Goal: Task Accomplishment & Management: Use online tool/utility

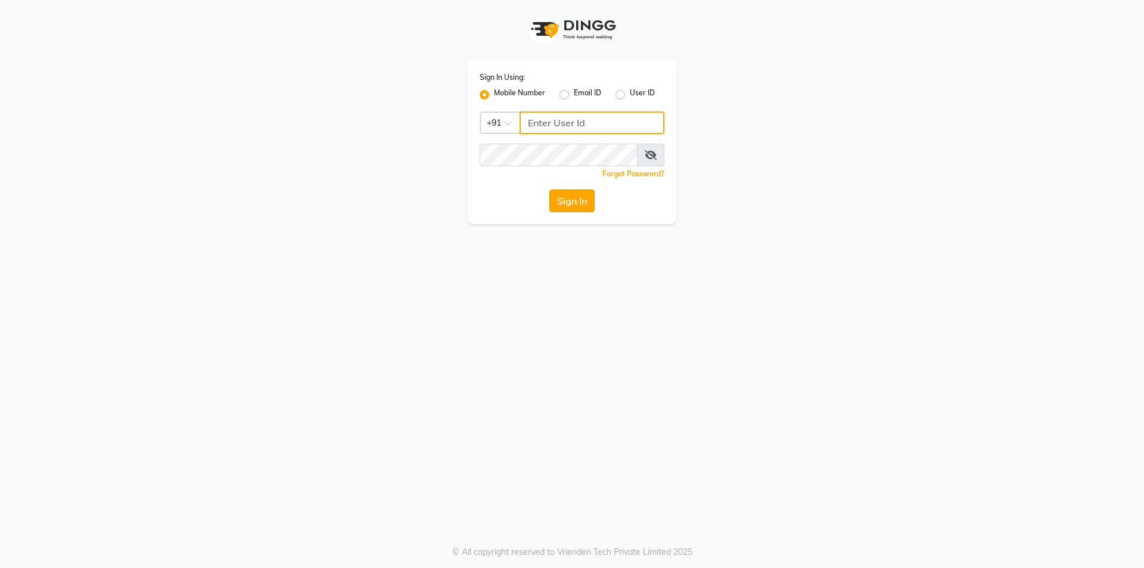
type input "7200585991"
click at [579, 194] on button "Sign In" at bounding box center [571, 200] width 45 height 23
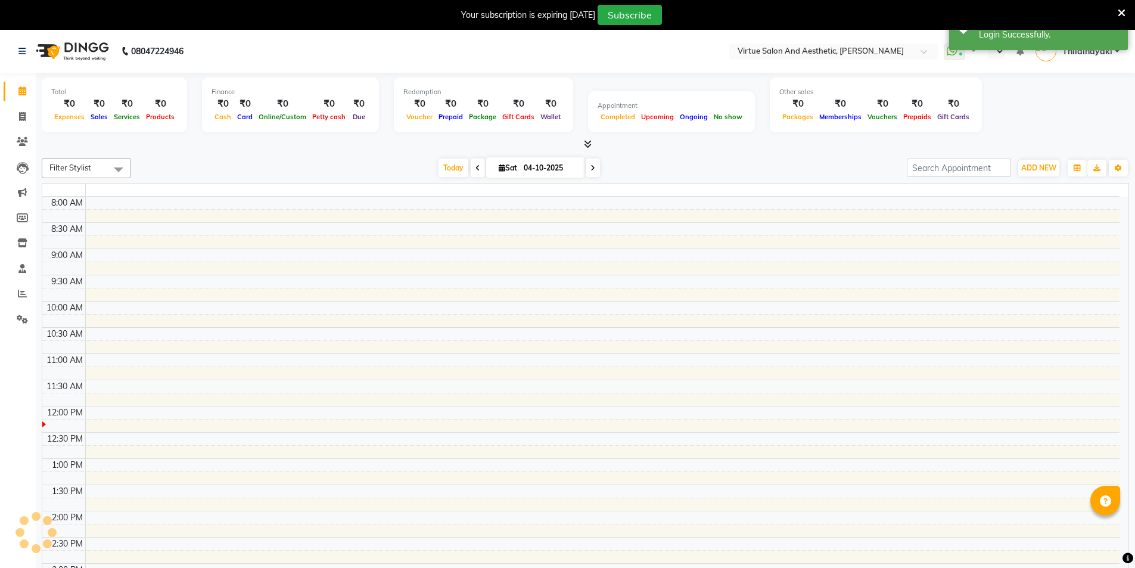
select select "en"
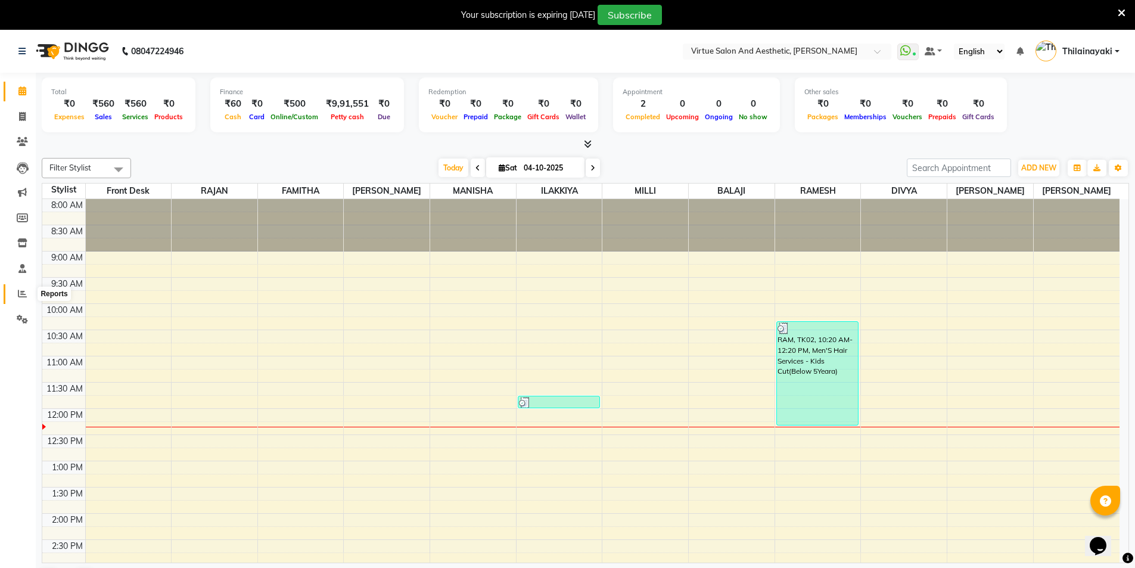
click at [27, 292] on span at bounding box center [22, 294] width 21 height 14
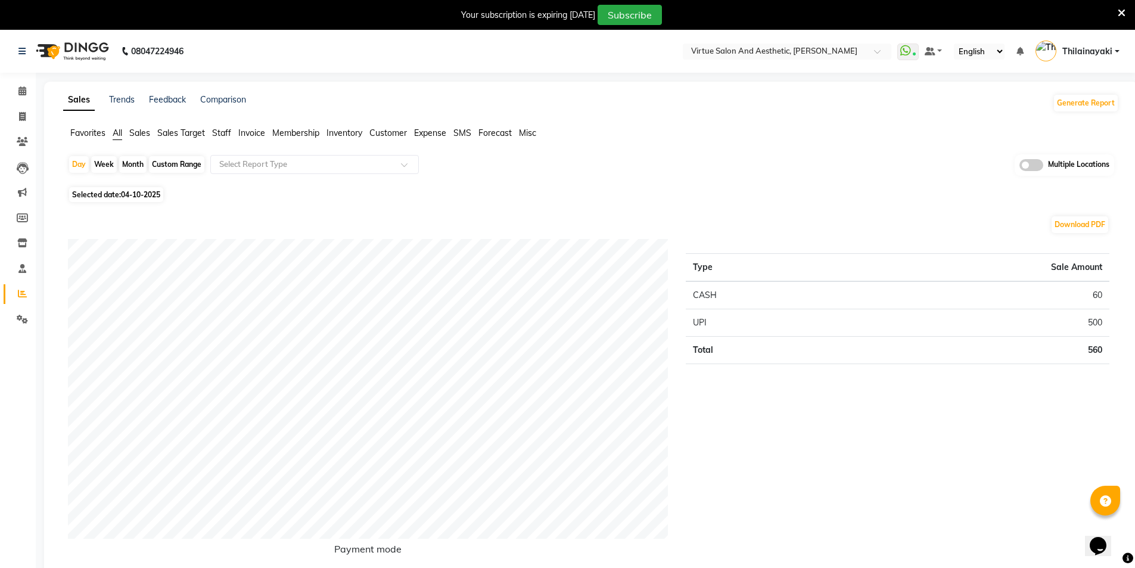
click at [139, 129] on span "Sales" at bounding box center [139, 133] width 21 height 11
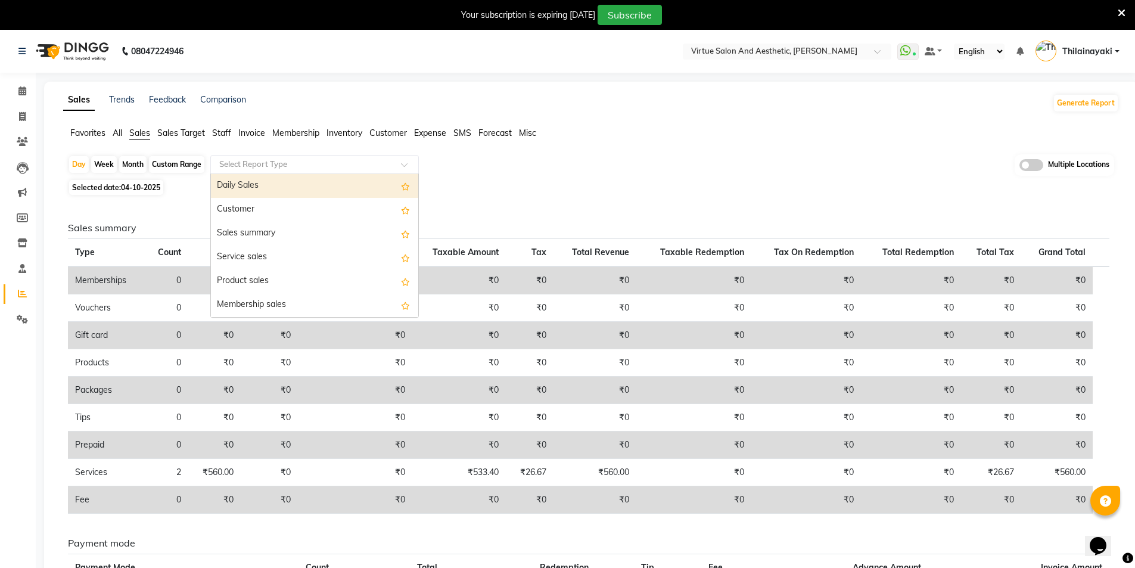
click at [273, 160] on input "text" at bounding box center [303, 164] width 172 height 12
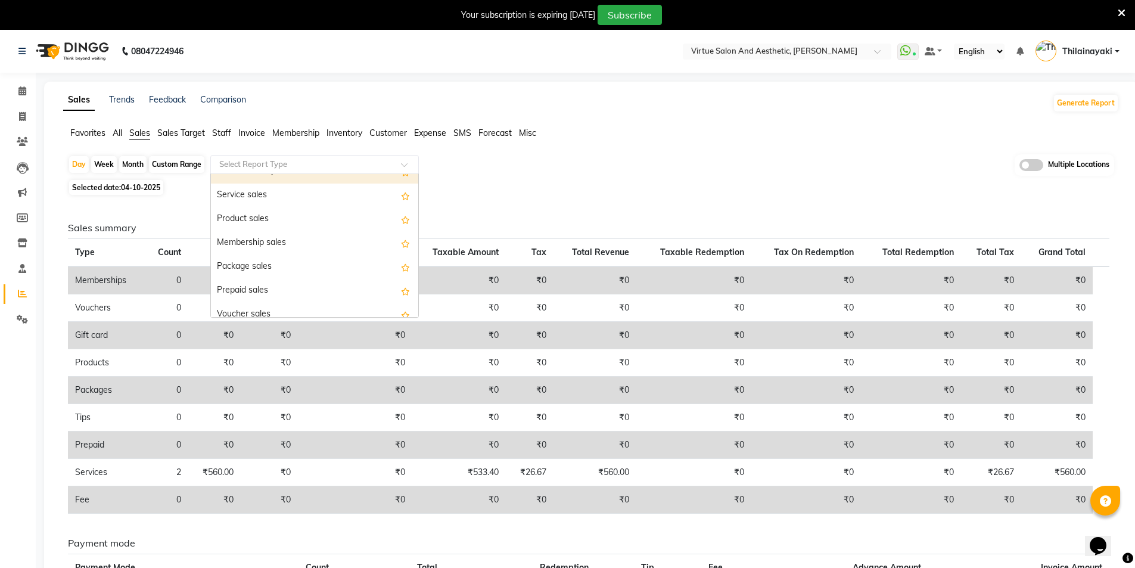
scroll to position [119, 0]
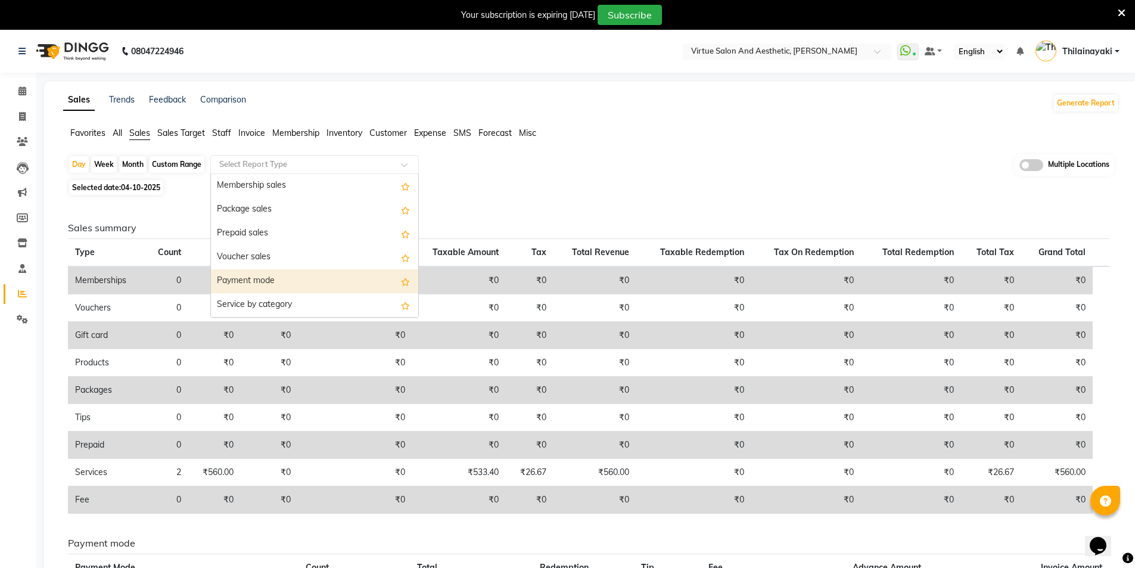
click at [272, 287] on div "Payment mode" at bounding box center [314, 281] width 207 height 24
select select "full_report"
select select "csv"
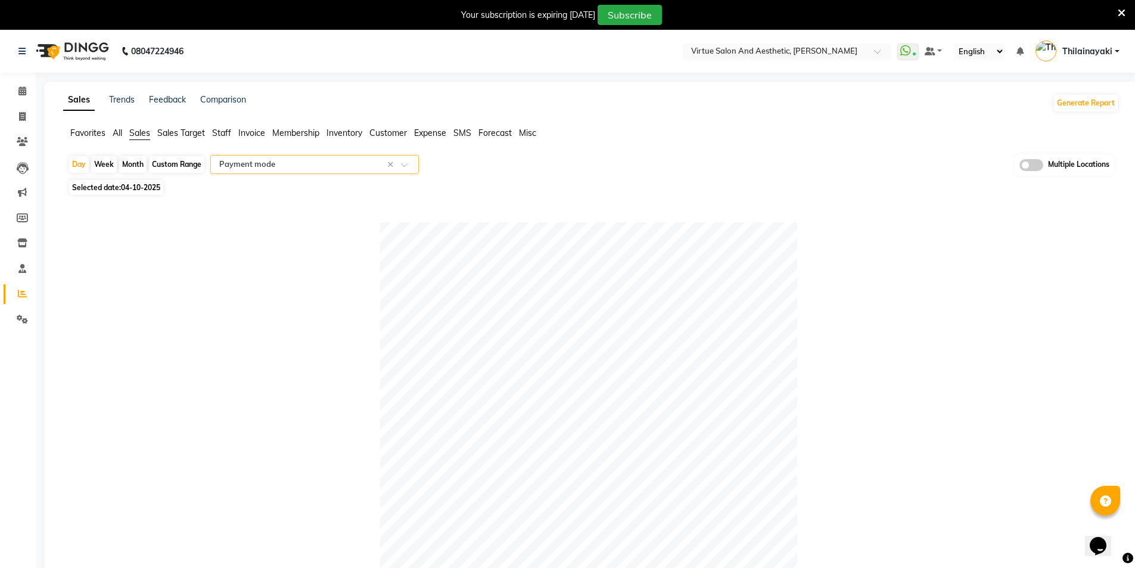
click at [248, 172] on div "Select Report Type × Payment mode ×" at bounding box center [314, 164] width 209 height 19
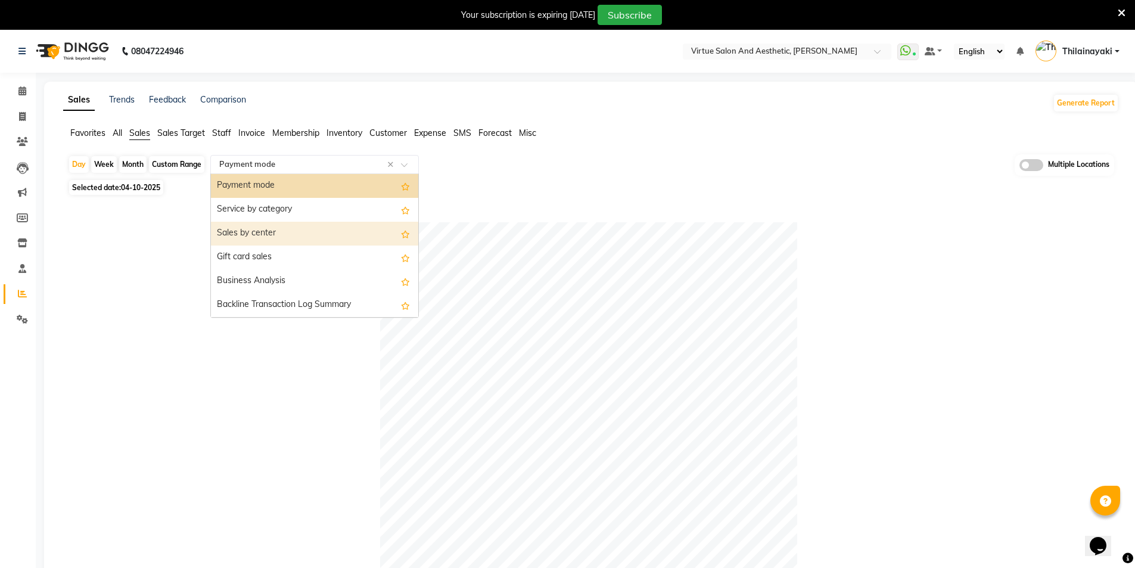
scroll to position [95, 0]
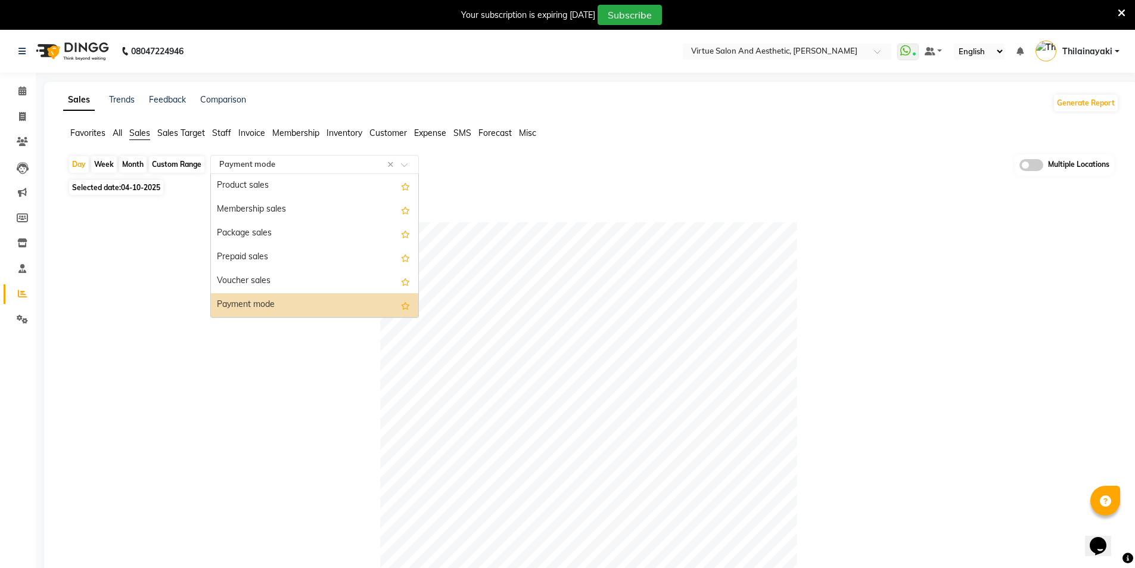
click at [256, 305] on div "Payment mode" at bounding box center [314, 305] width 207 height 24
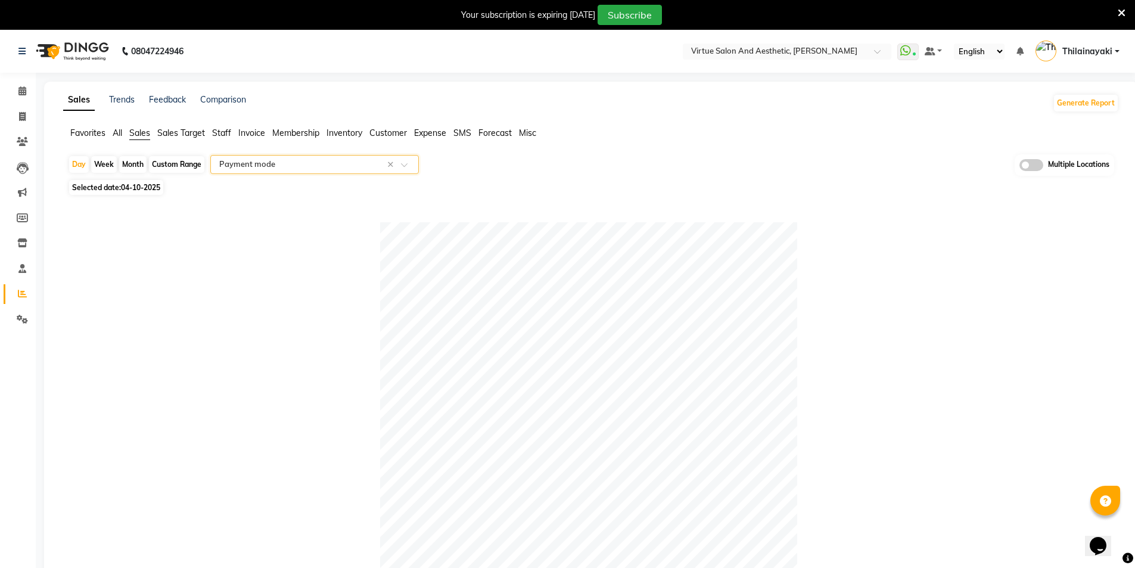
click at [125, 190] on span "04-10-2025" at bounding box center [140, 187] width 39 height 9
select select "10"
select select "2025"
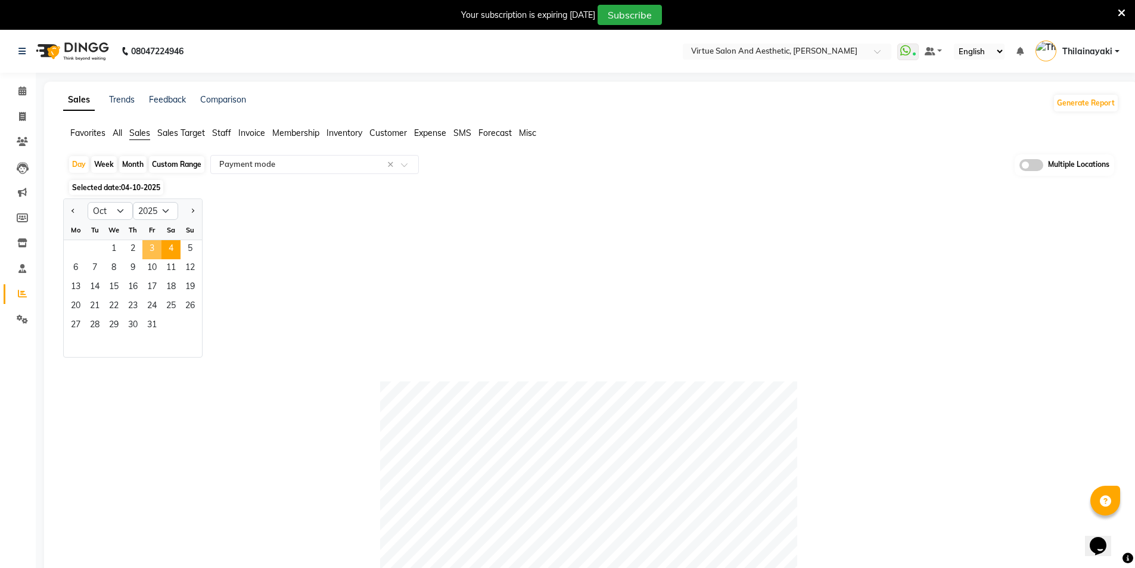
click at [157, 247] on span "3" at bounding box center [151, 249] width 19 height 19
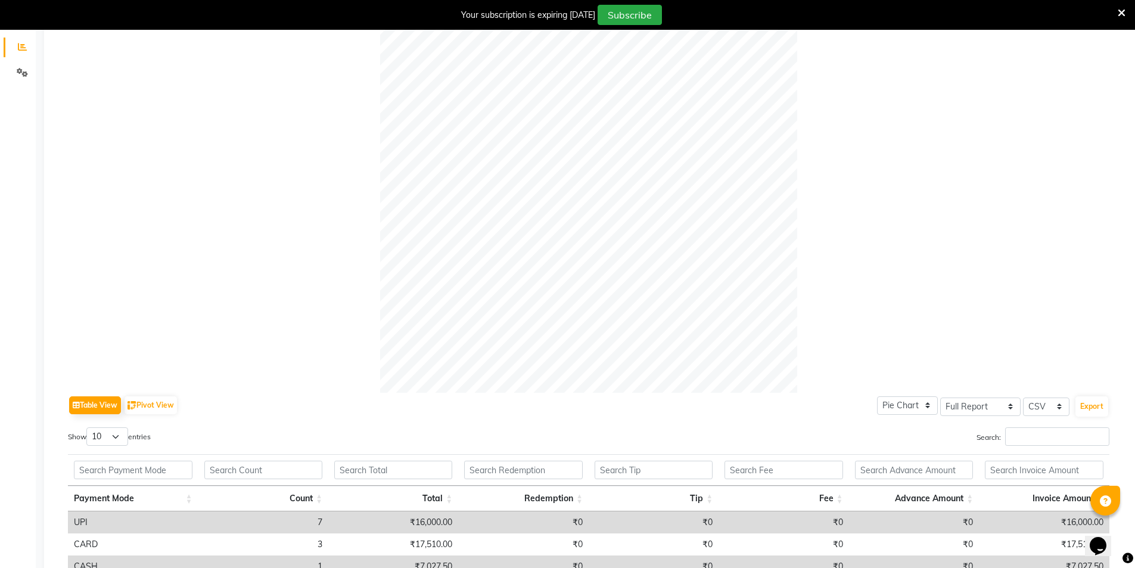
scroll to position [355, 0]
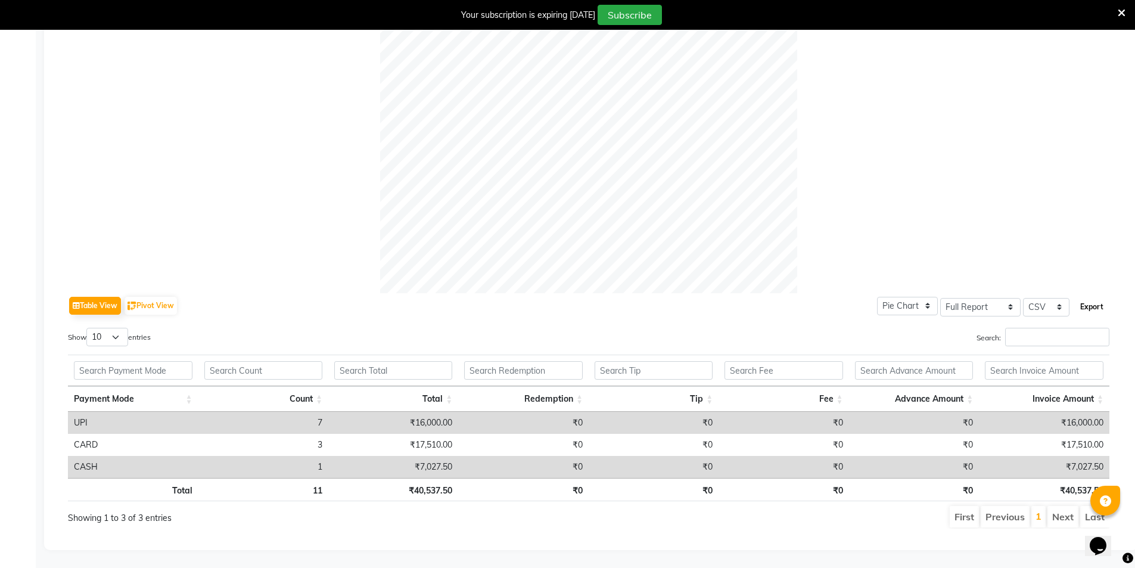
click at [1100, 297] on button "Export" at bounding box center [1091, 307] width 33 height 20
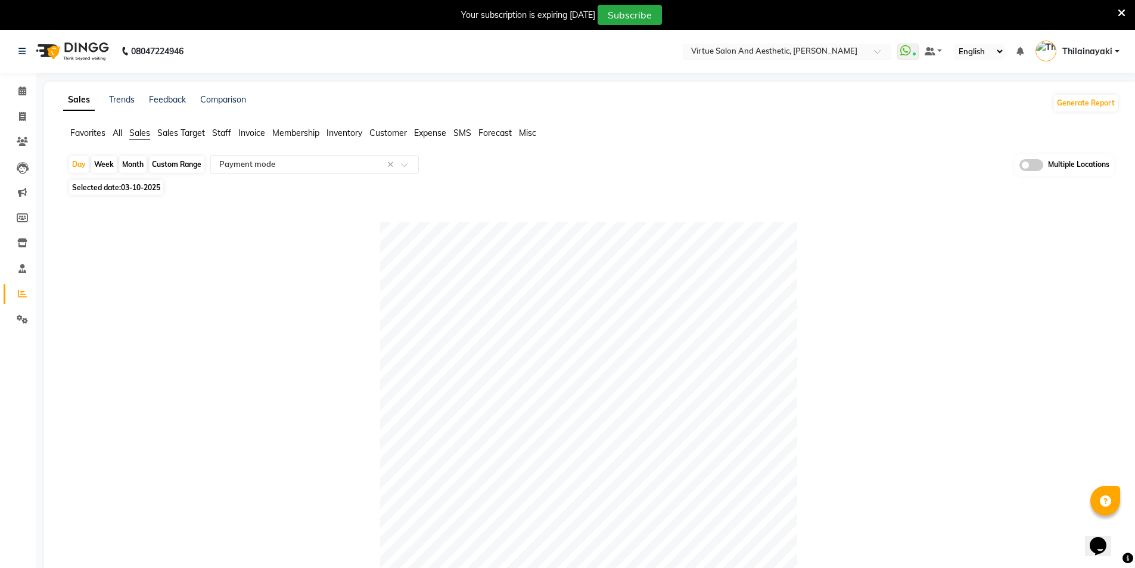
click at [751, 49] on input "text" at bounding box center [775, 52] width 173 height 12
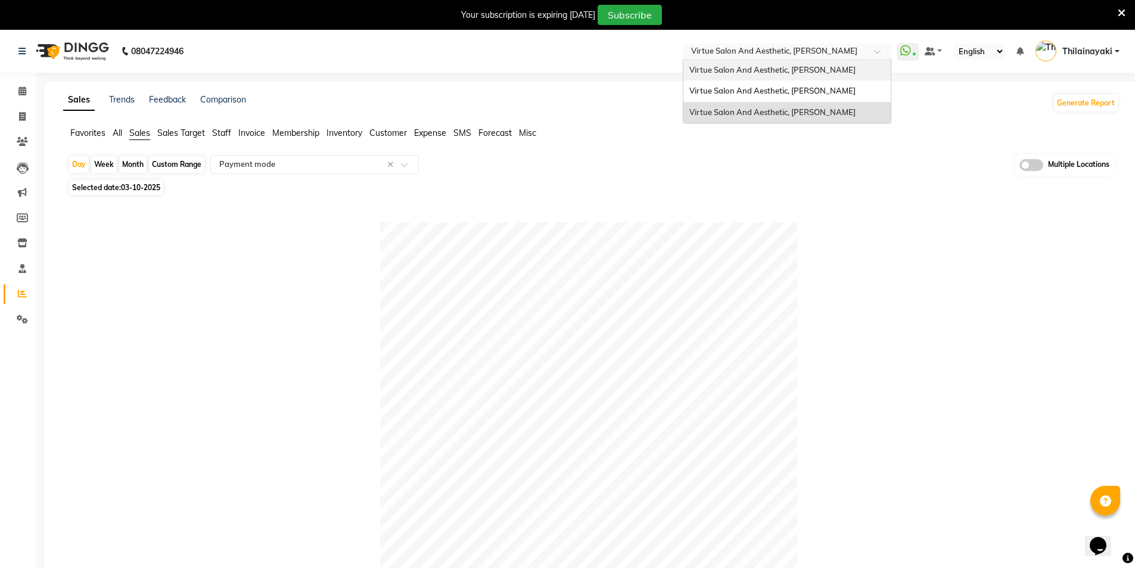
click at [748, 71] on span "Virtue Salon And Aesthetic, [PERSON_NAME]" at bounding box center [772, 70] width 166 height 10
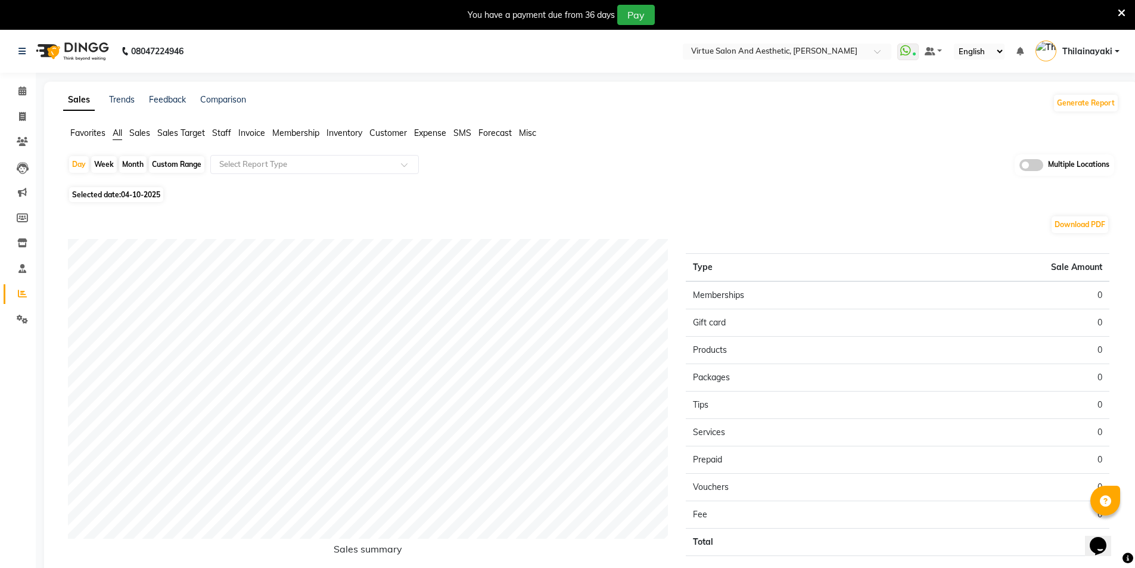
click at [169, 136] on span "Sales Target" at bounding box center [181, 133] width 48 height 11
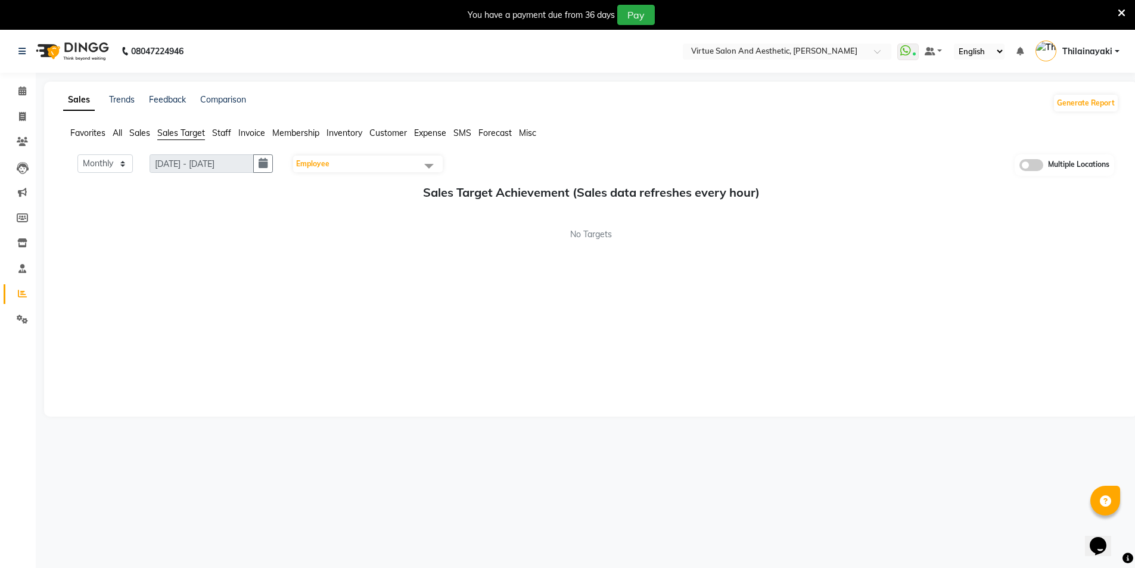
click at [140, 136] on span "Sales" at bounding box center [139, 133] width 21 height 11
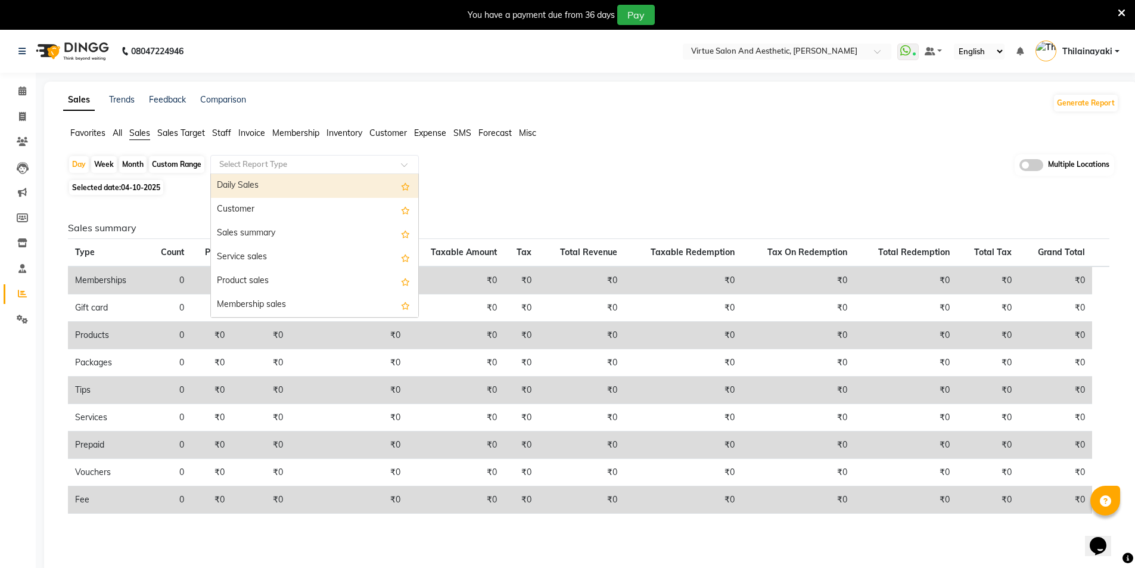
click at [256, 158] on input "text" at bounding box center [303, 164] width 172 height 12
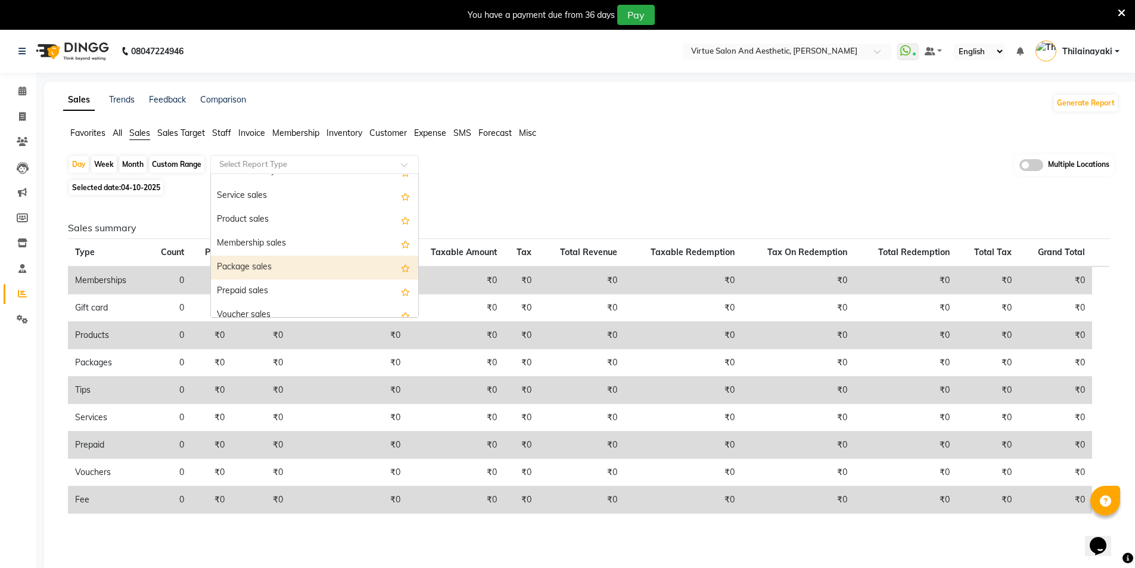
scroll to position [119, 0]
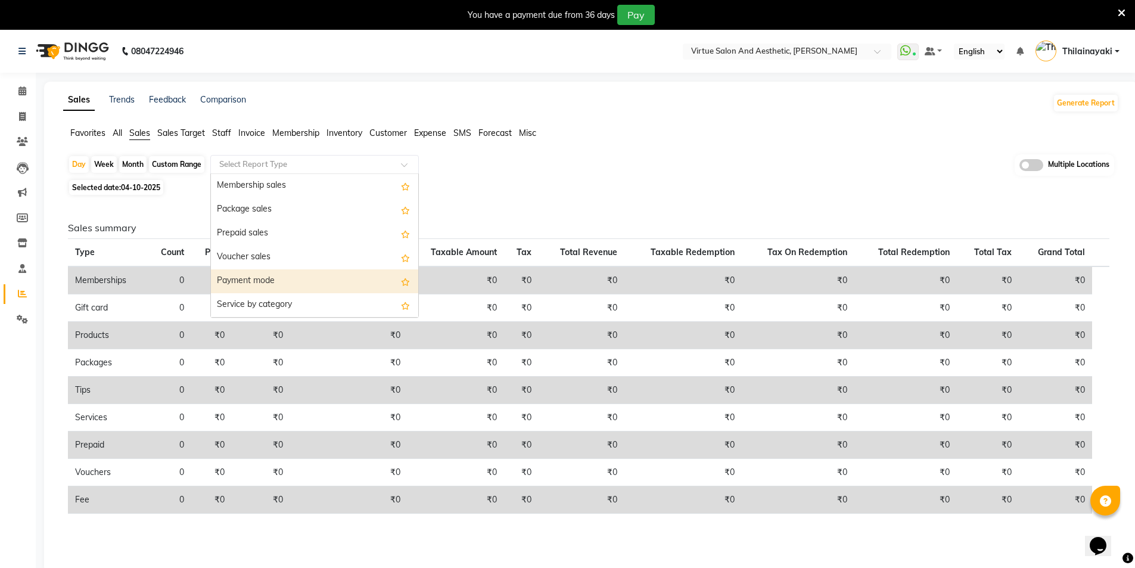
click at [251, 277] on div "Payment mode" at bounding box center [314, 281] width 207 height 24
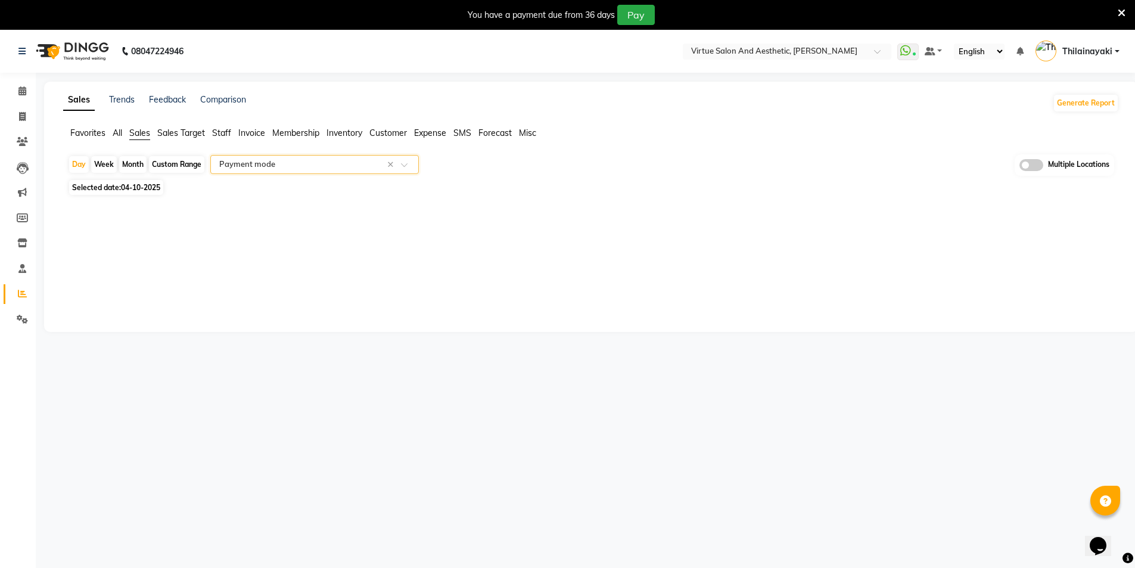
click at [141, 188] on span "04-10-2025" at bounding box center [140, 187] width 39 height 9
select select "10"
select select "2025"
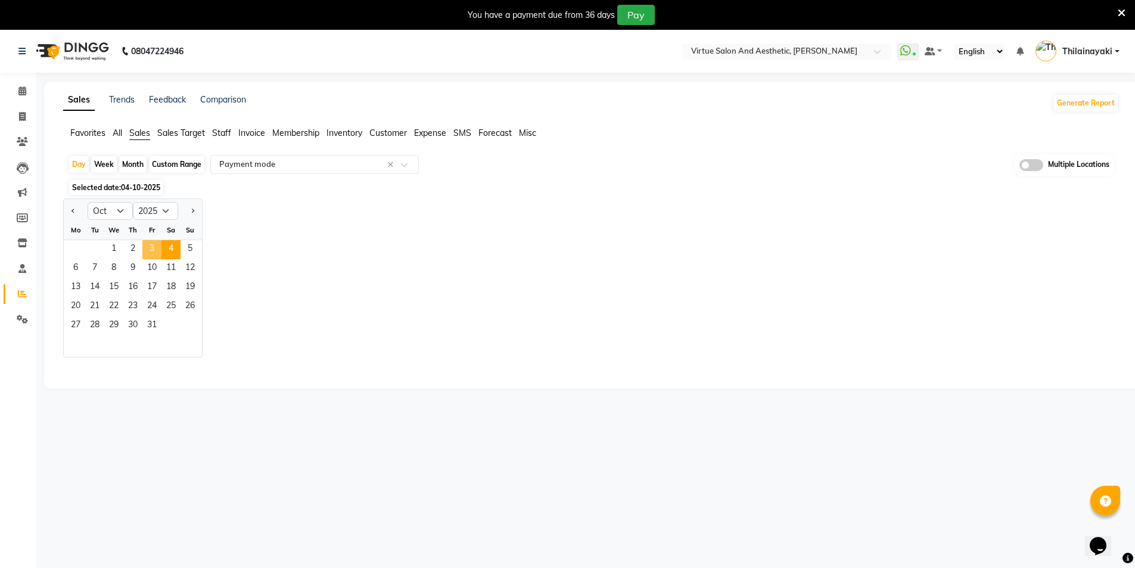
click at [150, 250] on span "3" at bounding box center [151, 249] width 19 height 19
select select "full_report"
select select "csv"
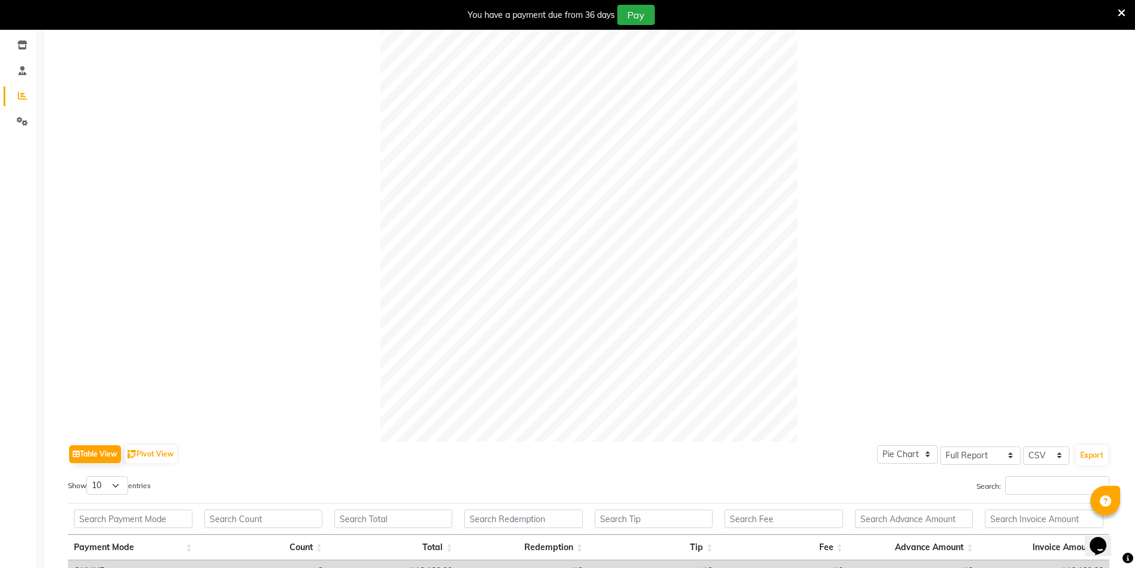
scroll to position [311, 0]
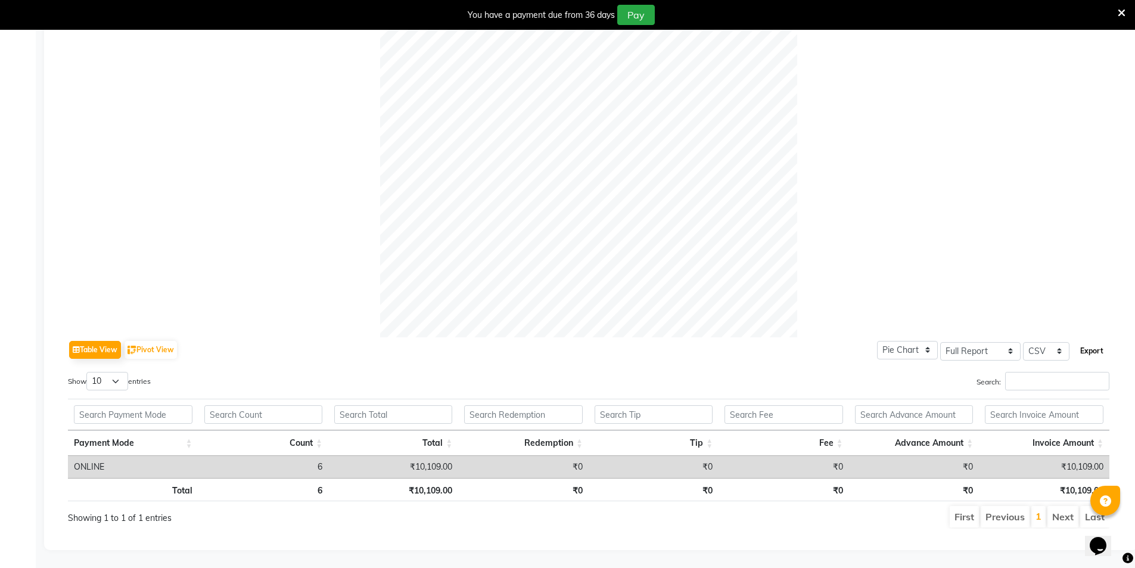
click at [1087, 341] on button "Export" at bounding box center [1091, 351] width 33 height 20
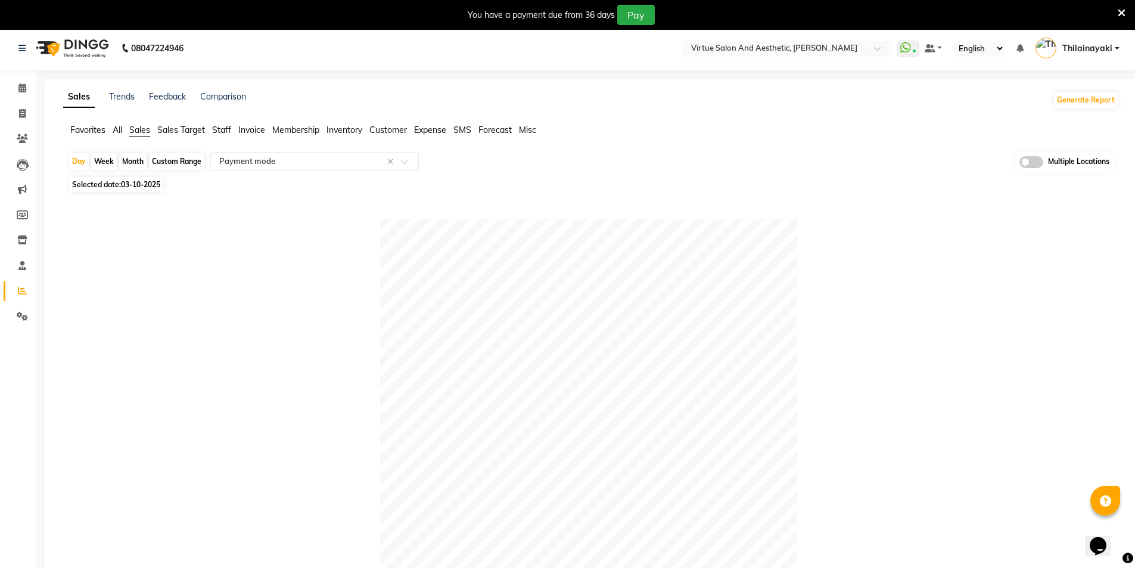
scroll to position [0, 0]
click at [806, 42] on nav "08047224946 Select Location × Virtue Salon And Aesthetic, Avadi WhatsApp Status…" at bounding box center [567, 51] width 1135 height 43
click at [803, 48] on input "text" at bounding box center [775, 52] width 173 height 12
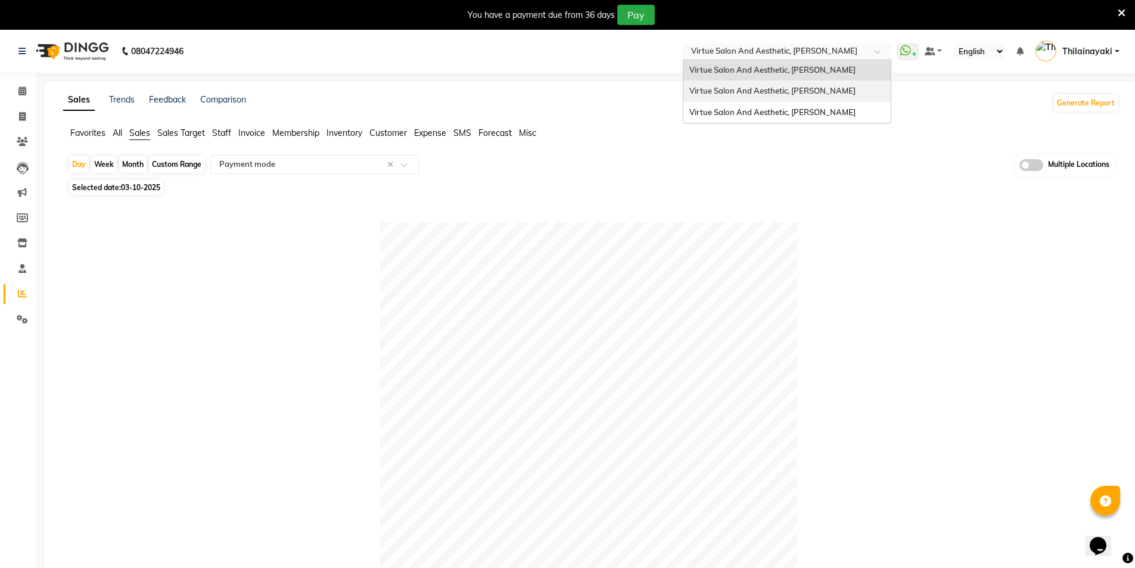
click at [790, 94] on span "Virtue Salon And Aesthetic, [PERSON_NAME]" at bounding box center [772, 91] width 166 height 10
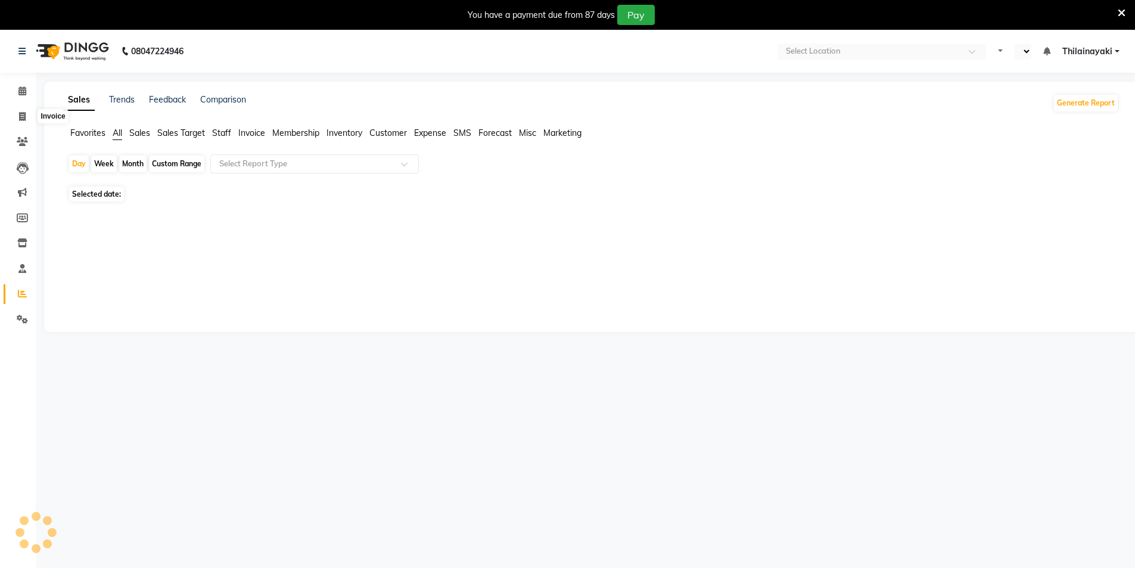
select select "en"
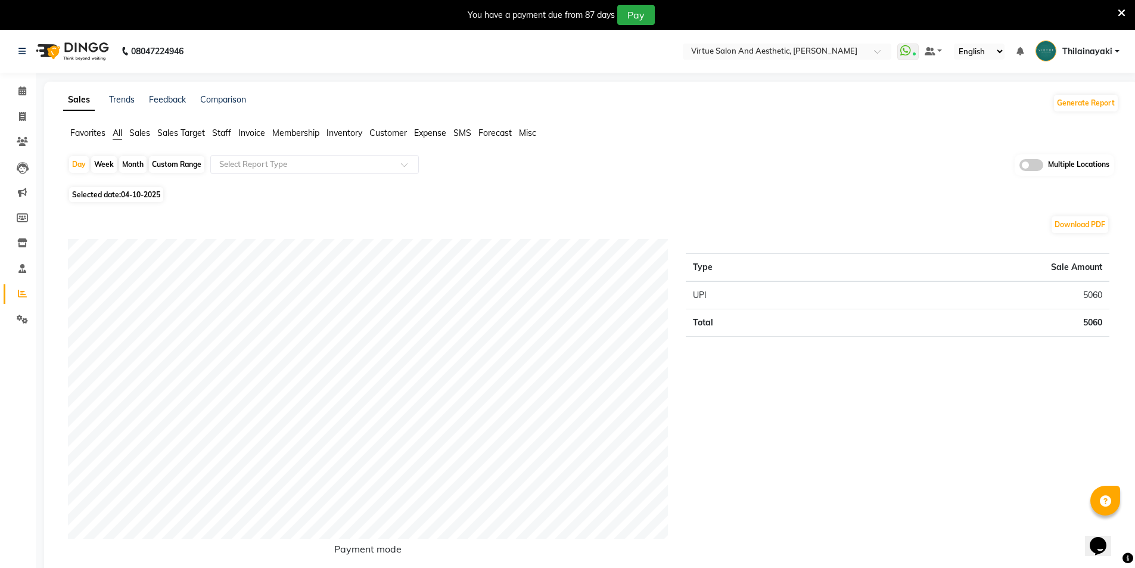
click at [147, 134] on span "Sales" at bounding box center [139, 133] width 21 height 11
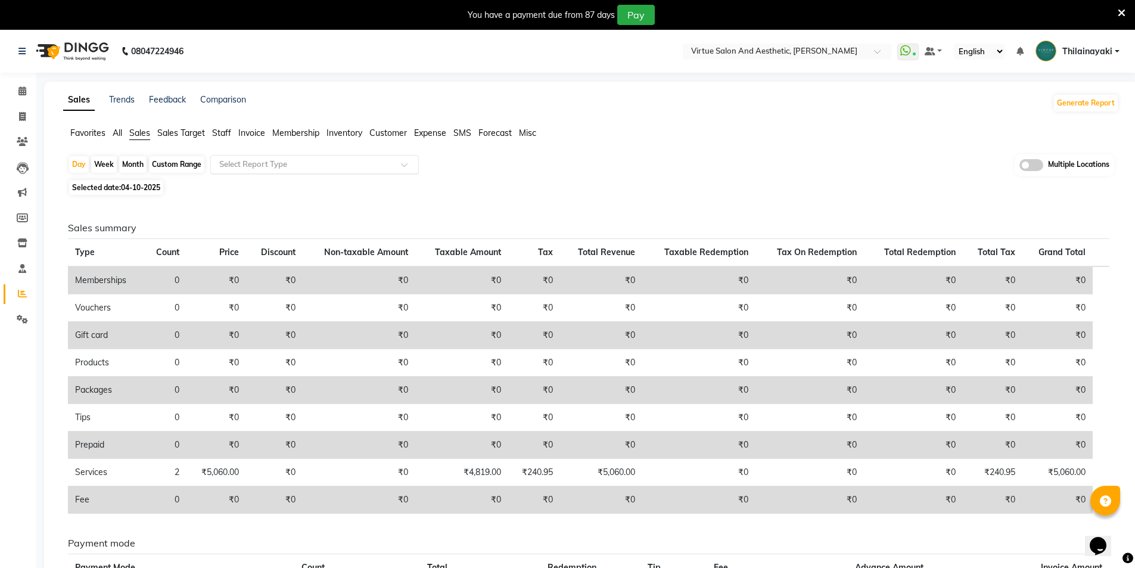
click at [240, 163] on input "text" at bounding box center [303, 164] width 172 height 12
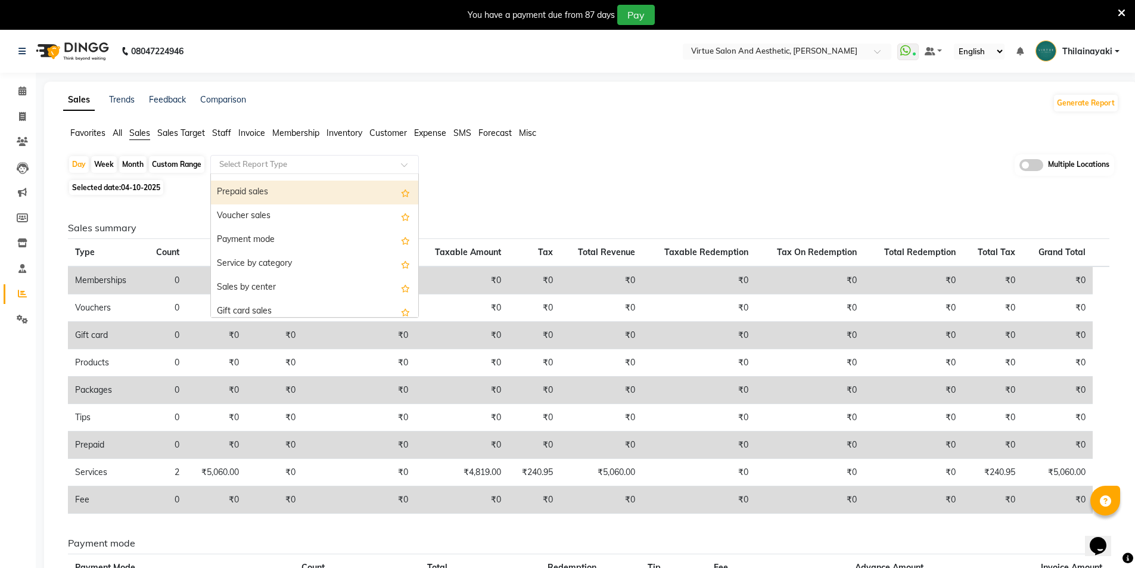
scroll to position [179, 0]
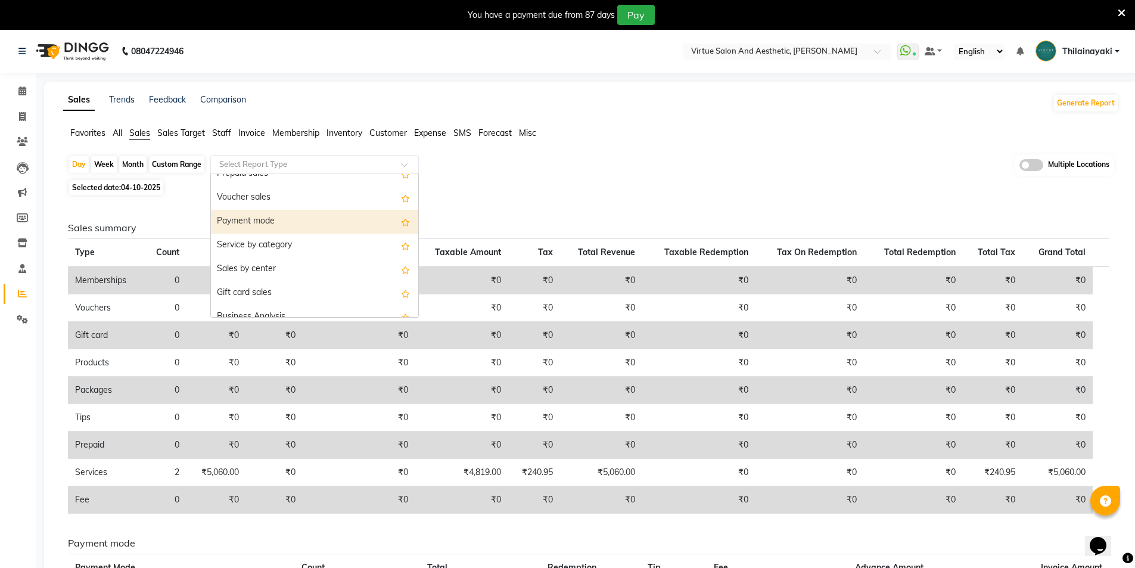
click at [251, 222] on div "Payment mode" at bounding box center [314, 222] width 207 height 24
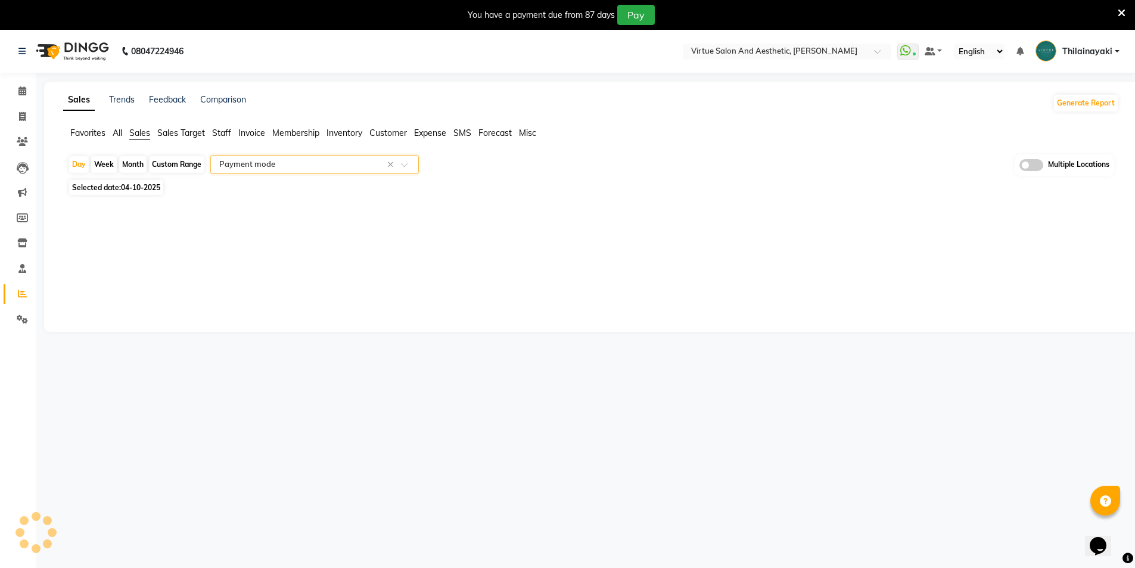
select select "full_report"
select select "csv"
click at [153, 188] on span "04-10-2025" at bounding box center [140, 187] width 39 height 9
select select "10"
select select "2025"
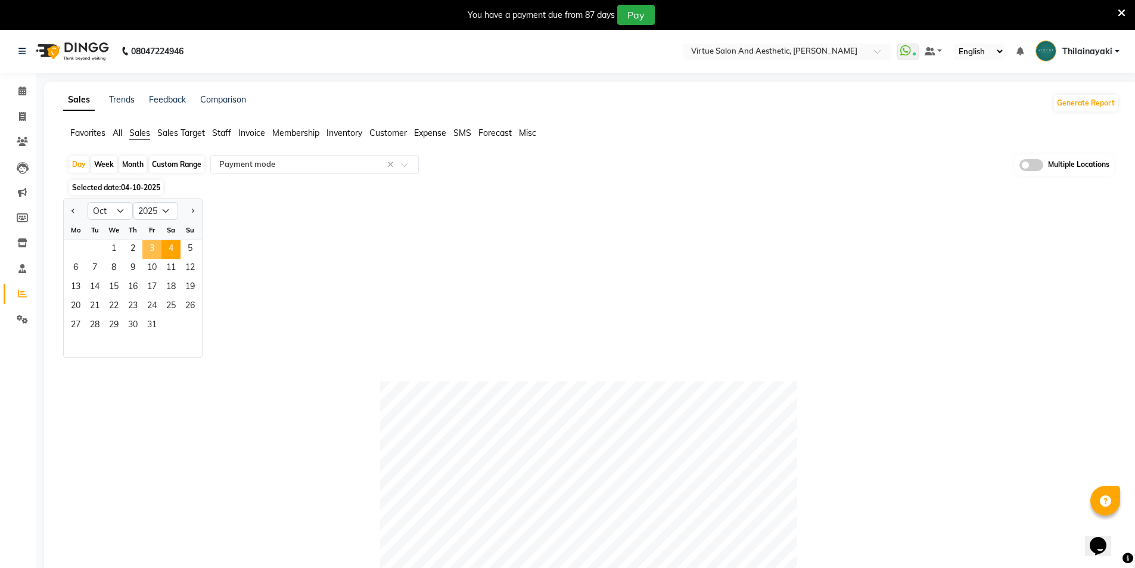
click at [146, 248] on span "3" at bounding box center [151, 249] width 19 height 19
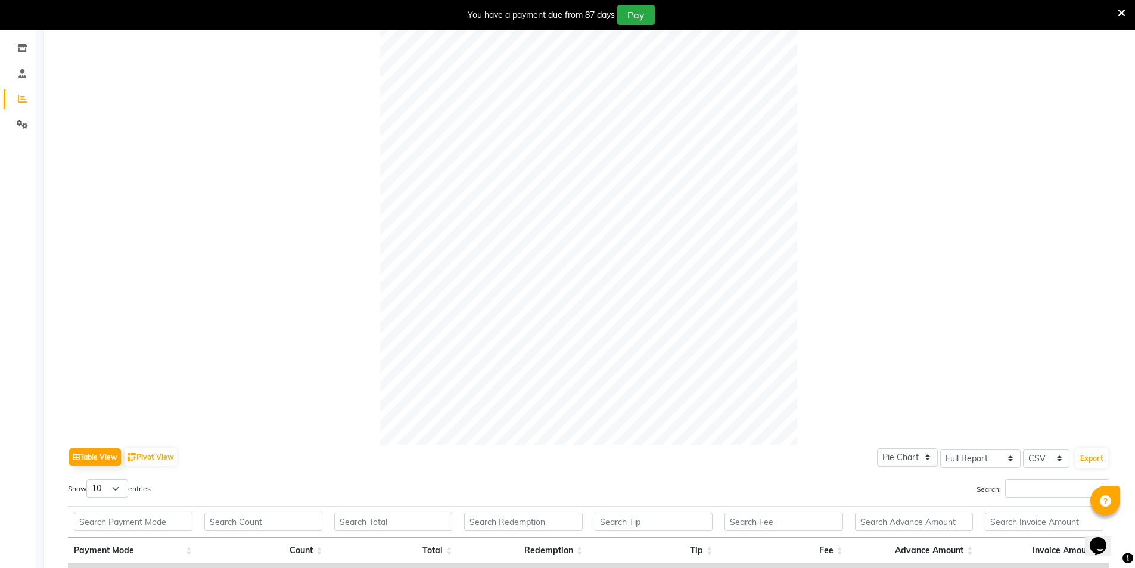
scroll to position [238, 0]
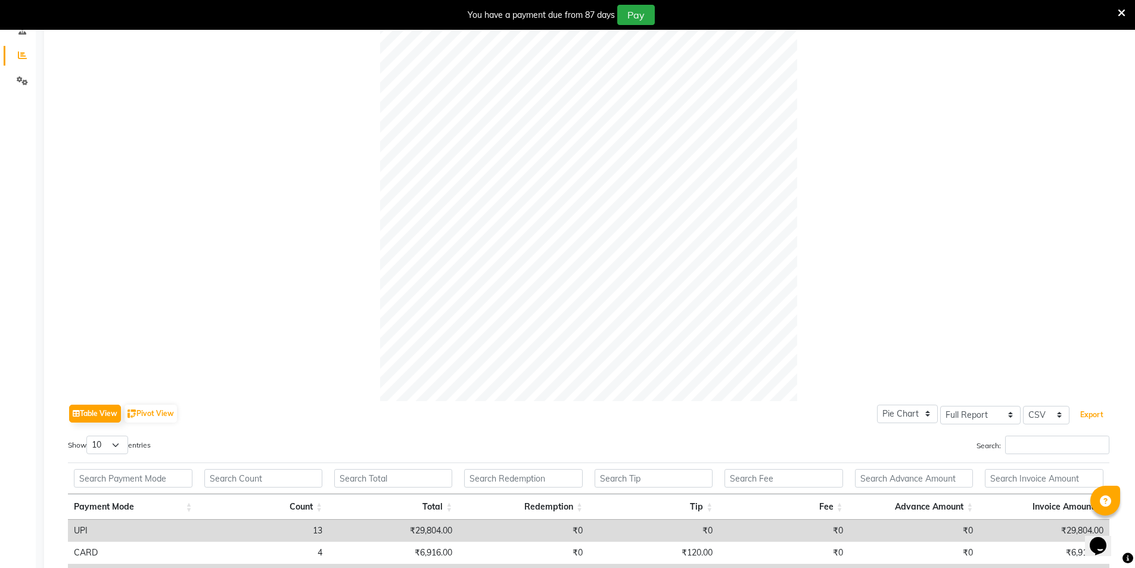
click at [1089, 413] on button "Export" at bounding box center [1091, 415] width 33 height 20
